Goal: Information Seeking & Learning: Learn about a topic

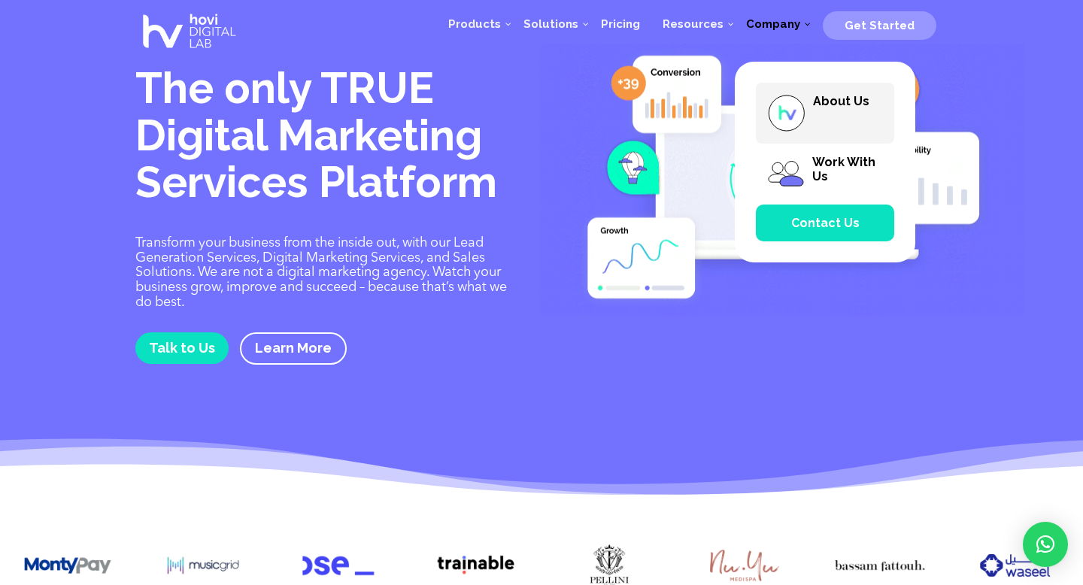
click at [832, 102] on span "About Us" at bounding box center [841, 101] width 56 height 14
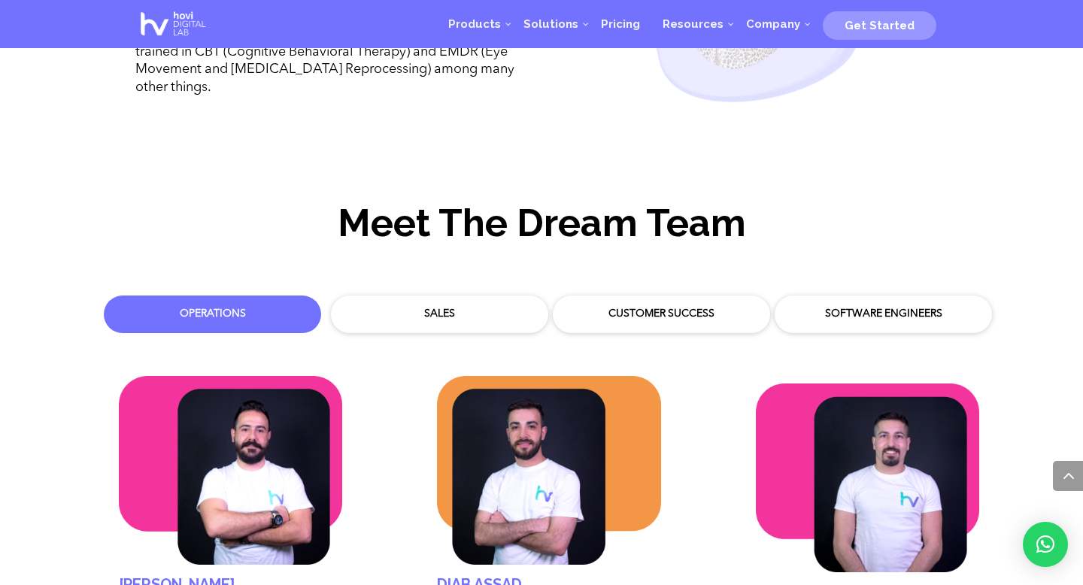
scroll to position [4280, 0]
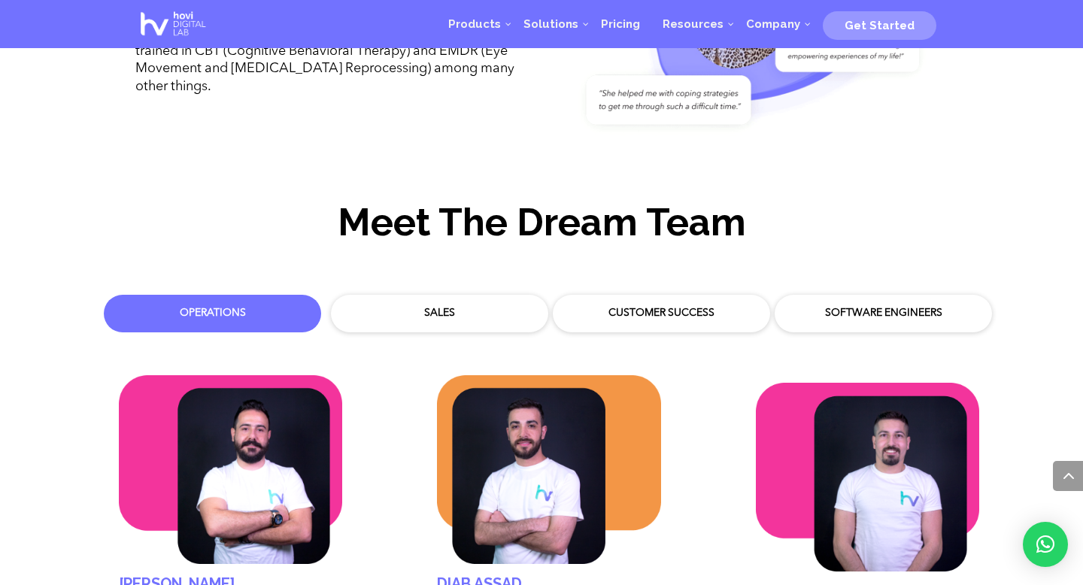
click at [656, 306] on div "Customer Success" at bounding box center [661, 313] width 195 height 15
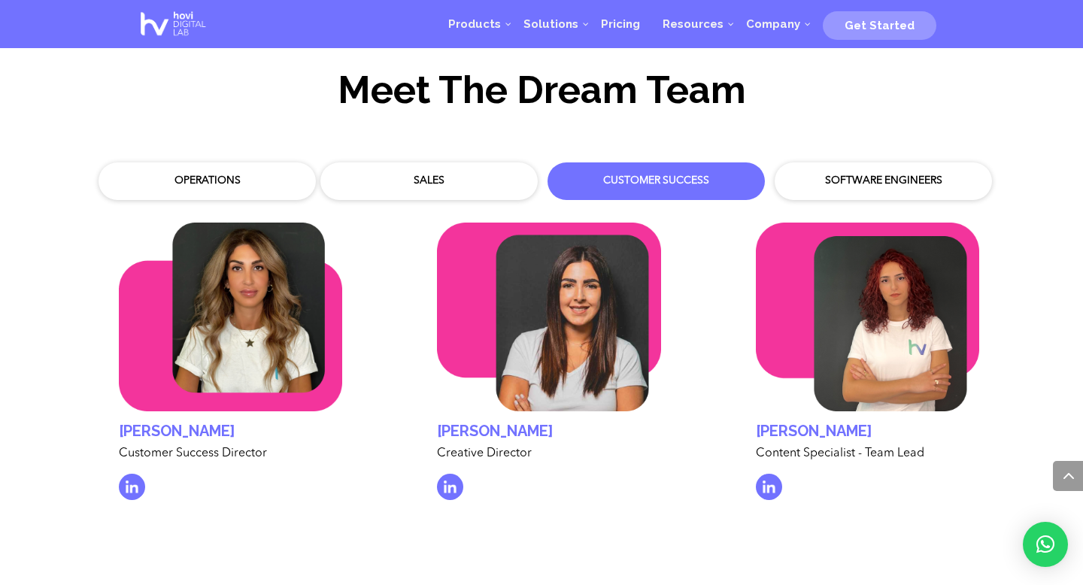
scroll to position [4423, 0]
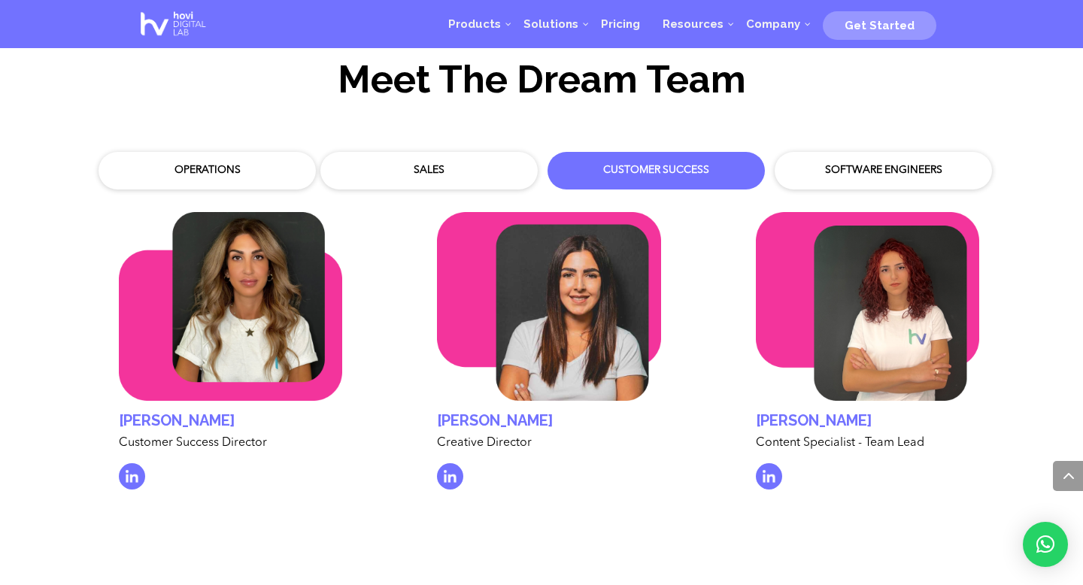
click at [218, 160] on div "Operations" at bounding box center [207, 171] width 202 height 23
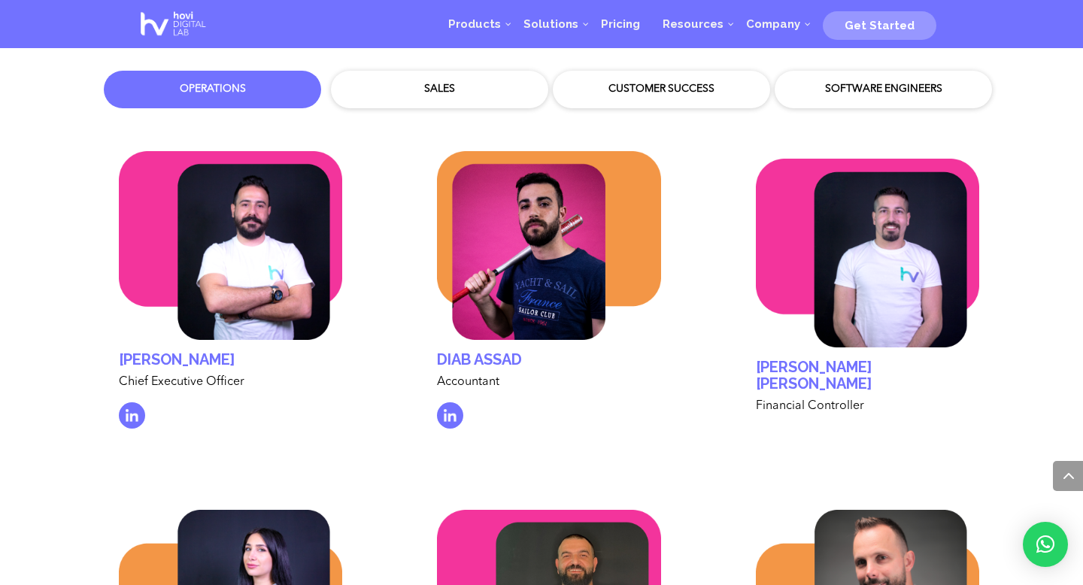
scroll to position [4502, 0]
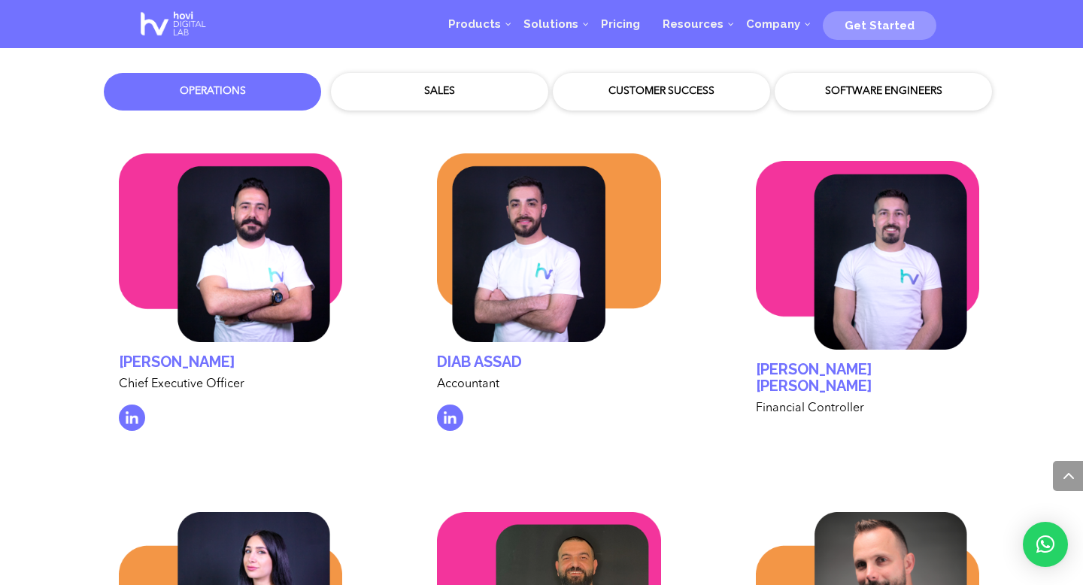
click at [462, 84] on div "Sales" at bounding box center [439, 91] width 195 height 15
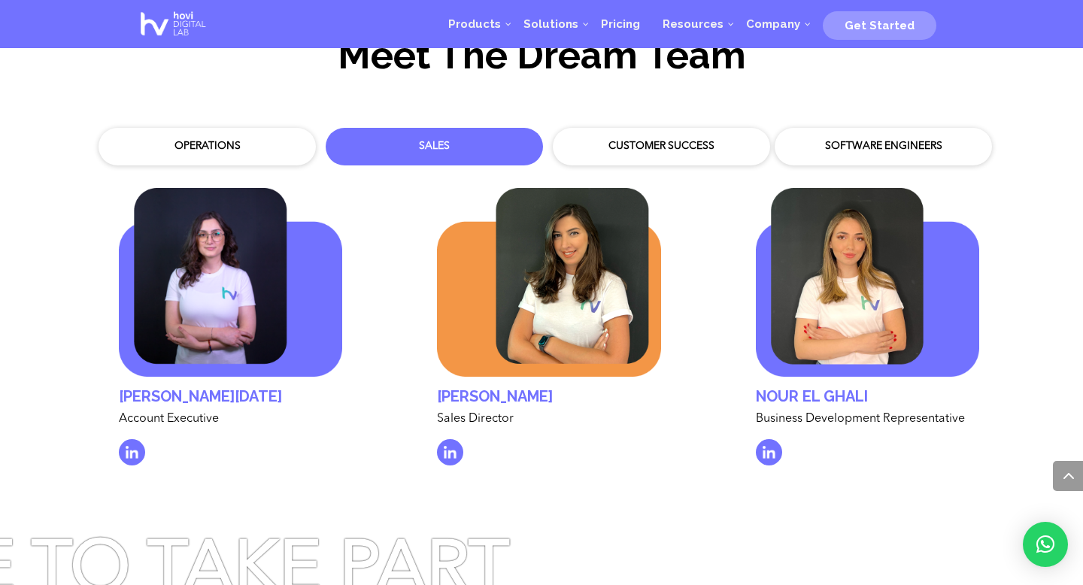
scroll to position [4450, 0]
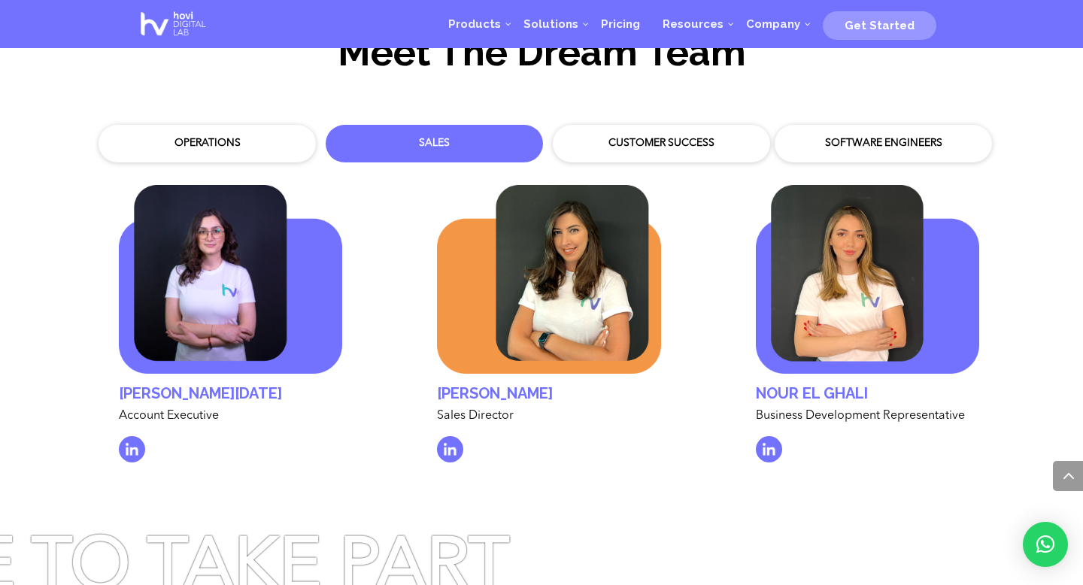
drag, startPoint x: 429, startPoint y: 378, endPoint x: 580, endPoint y: 380, distance: 151.2
click at [580, 380] on div "Aline Keshishian Sales Director" at bounding box center [549, 332] width 269 height 339
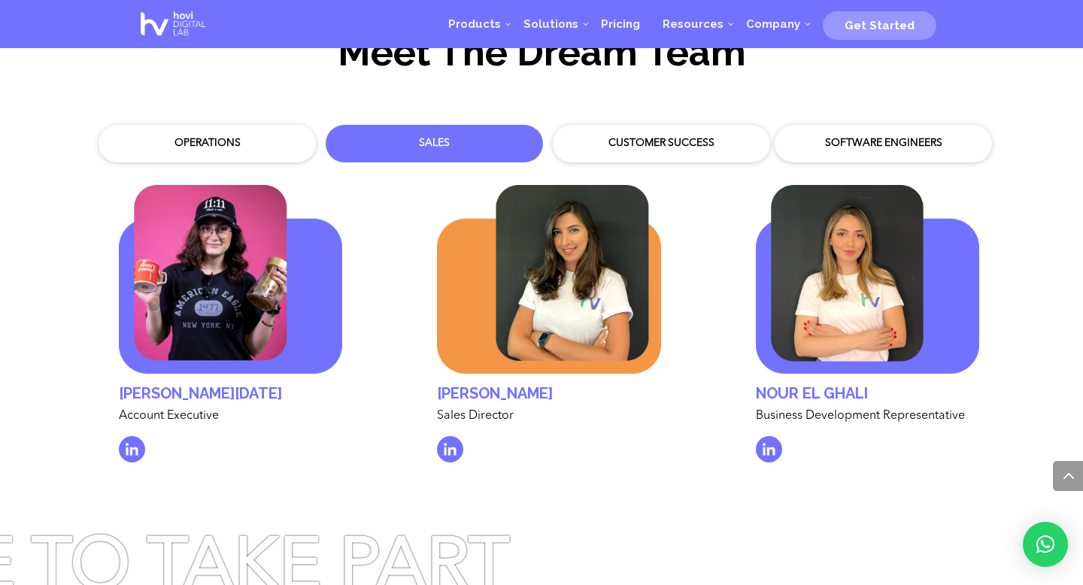
copy h2 "Aline Keshishian"
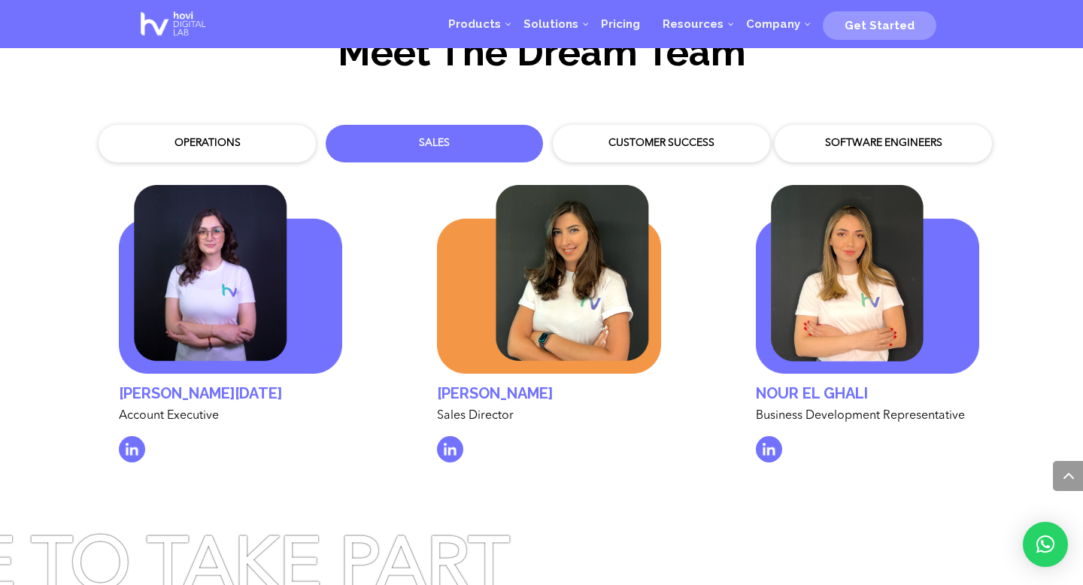
click at [416, 376] on div "Aline Keshishian Sales Director" at bounding box center [549, 332] width 269 height 339
click at [448, 385] on h2 "Aline Keshishian" at bounding box center [548, 397] width 223 height 24
copy h2 "Aline"
click at [666, 136] on div "Customer Success" at bounding box center [661, 143] width 195 height 15
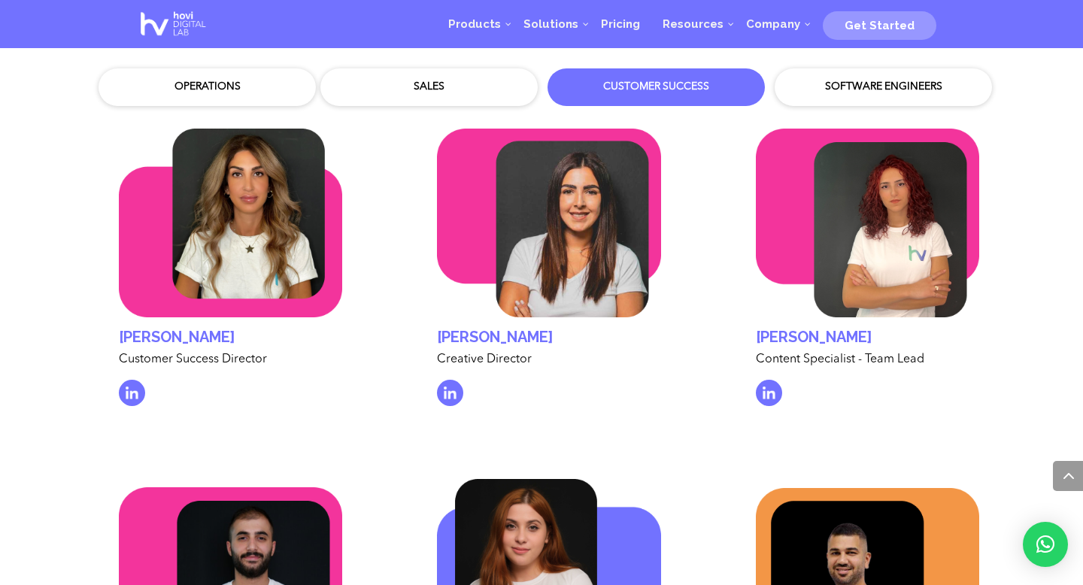
scroll to position [4508, 0]
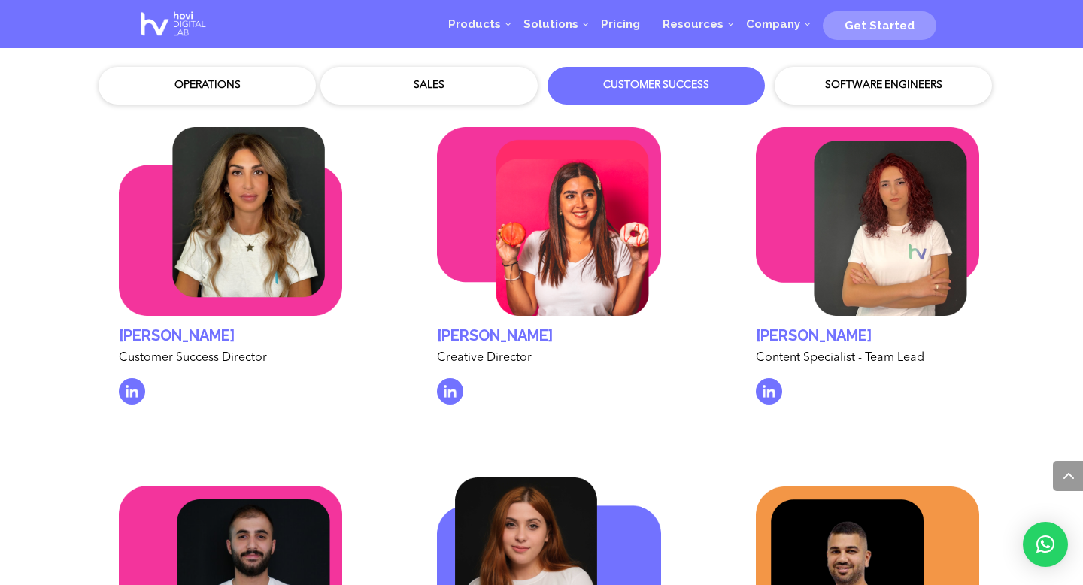
click at [600, 327] on h2 "Tamara Tarabey" at bounding box center [548, 339] width 223 height 24
copy div "Tamara Tarabey"
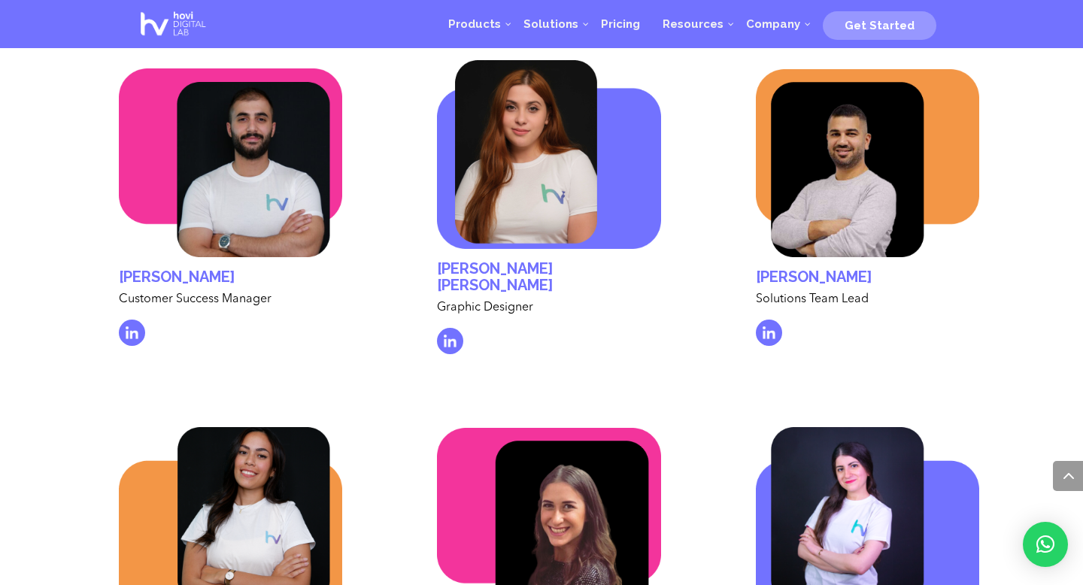
scroll to position [4959, 0]
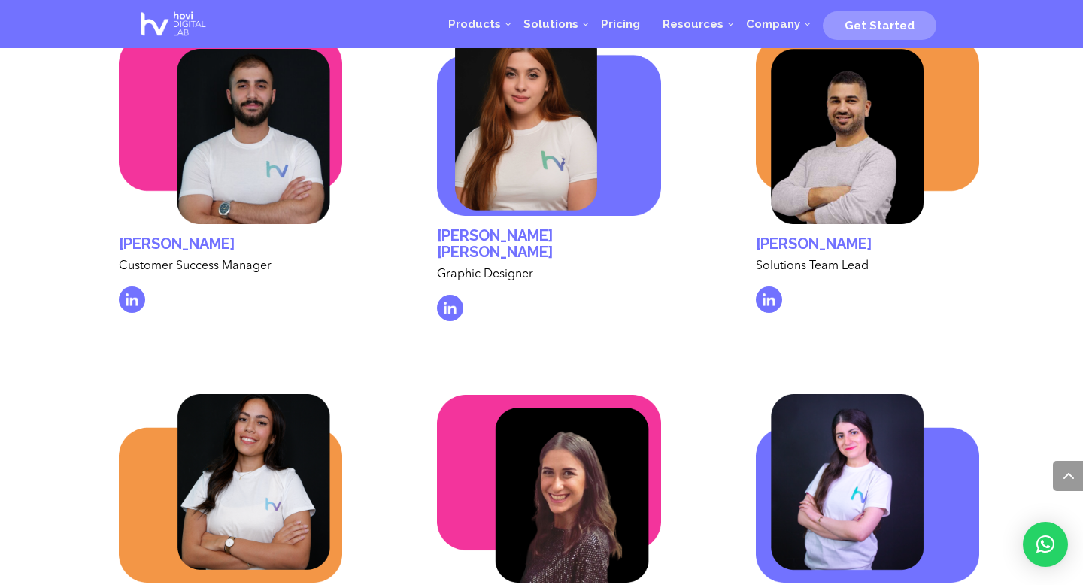
click at [920, 235] on h2 "Nareg Minassian" at bounding box center [867, 247] width 223 height 24
copy div "Nareg Minassian"
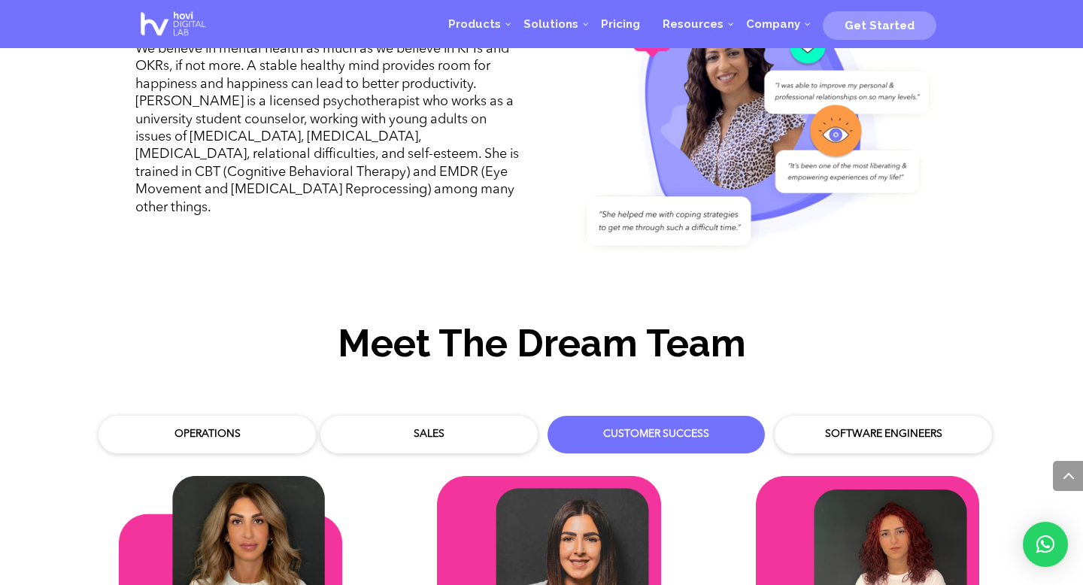
scroll to position [4191, 0]
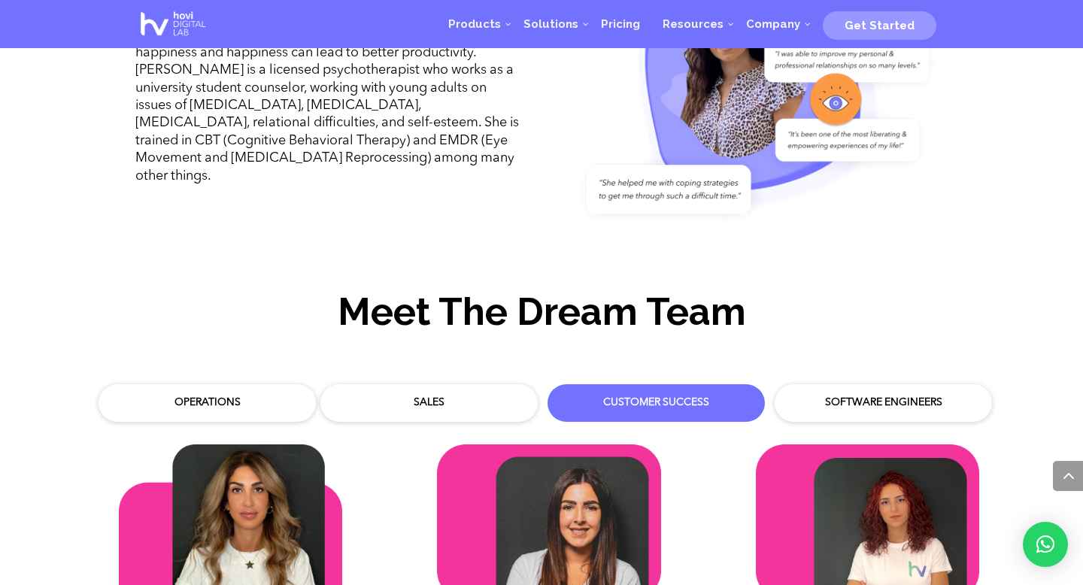
click at [876, 396] on div "Software Engineers" at bounding box center [883, 403] width 195 height 15
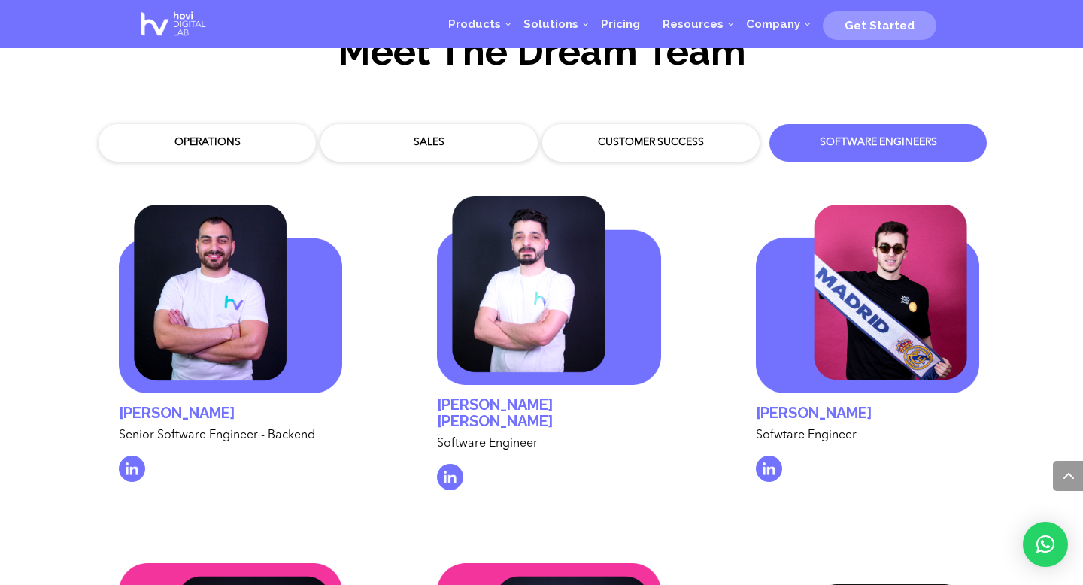
scroll to position [4450, 0]
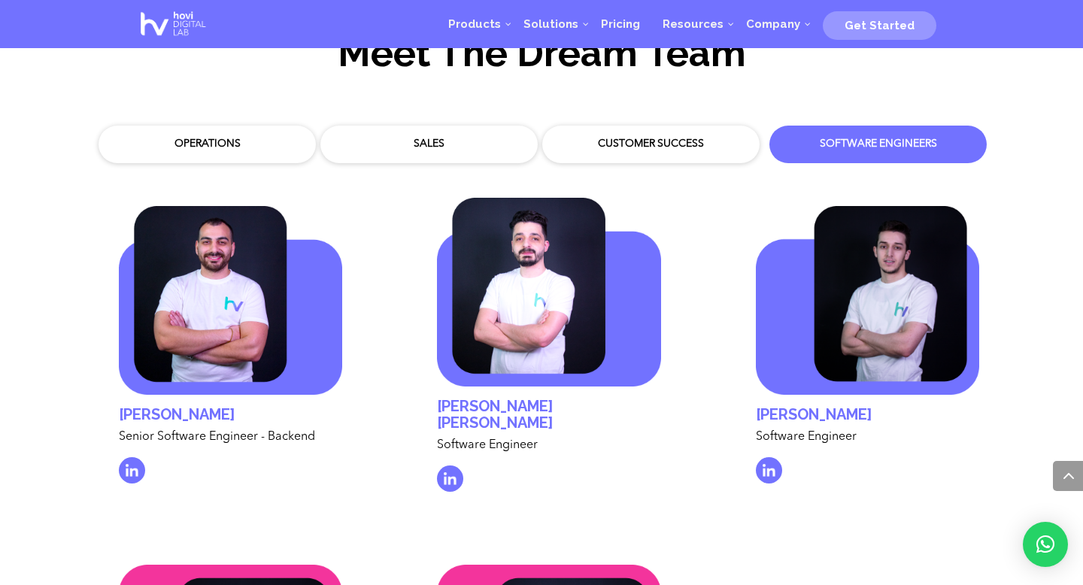
click at [659, 137] on div "Customer Success" at bounding box center [651, 144] width 195 height 15
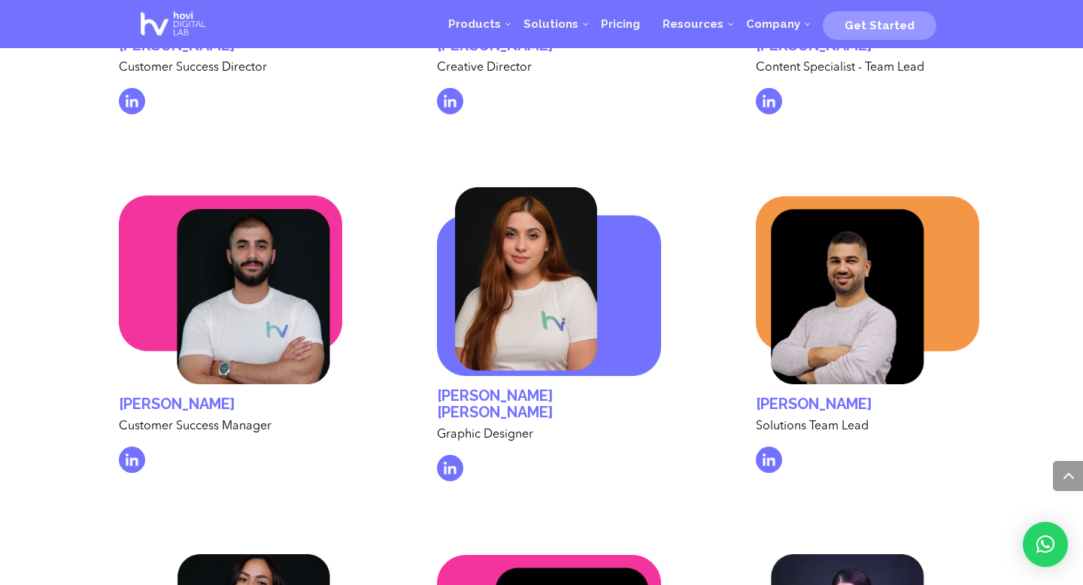
scroll to position [4800, 0]
